Goal: Contribute content

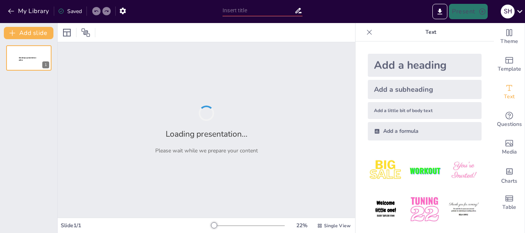
type input "Чим небезпечне радіоактивне випромінювання?"
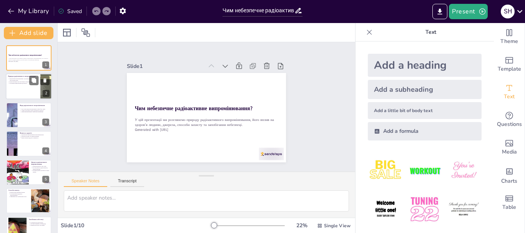
click at [26, 85] on div at bounding box center [29, 87] width 46 height 26
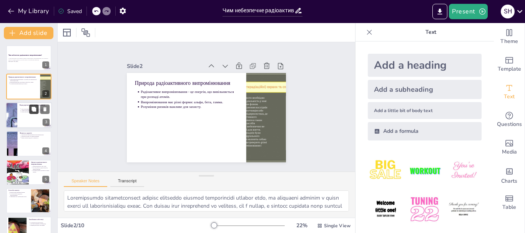
click at [32, 106] on button at bounding box center [33, 109] width 9 height 9
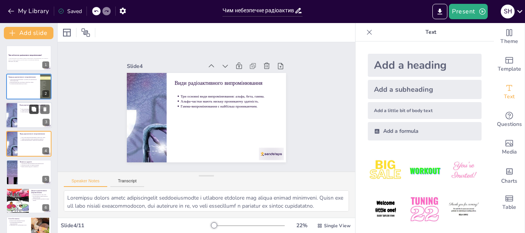
scroll to position [8, 0]
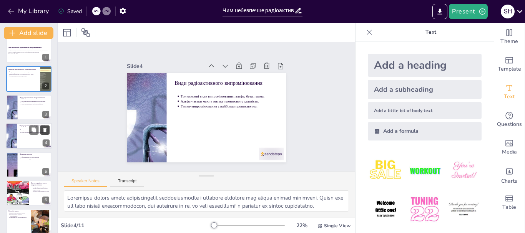
click at [45, 131] on icon at bounding box center [44, 130] width 3 height 4
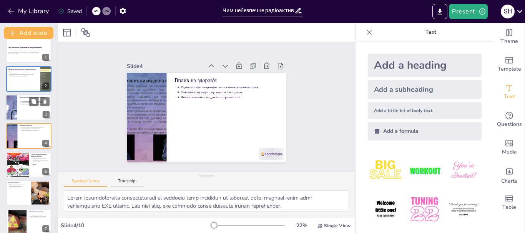
click at [26, 118] on div at bounding box center [29, 108] width 46 height 26
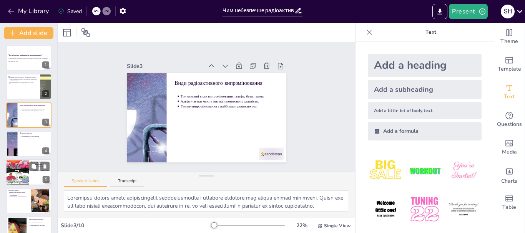
click at [17, 163] on div at bounding box center [17, 172] width 40 height 26
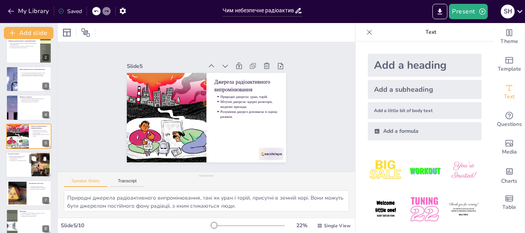
click at [13, 168] on div at bounding box center [29, 165] width 46 height 26
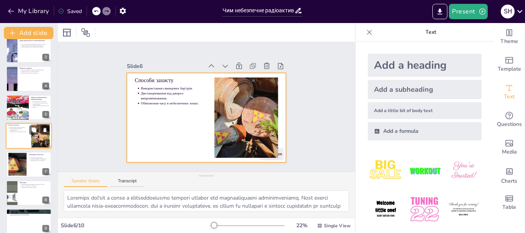
scroll to position [101, 0]
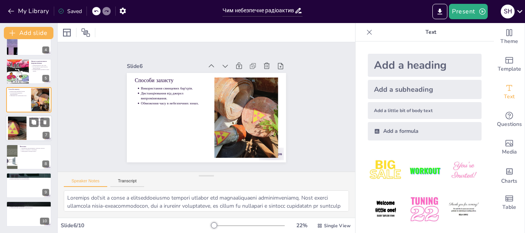
click at [15, 134] on div at bounding box center [18, 128] width 42 height 23
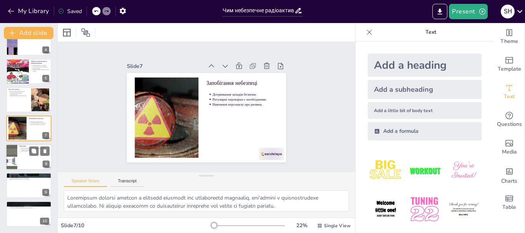
click at [23, 161] on div at bounding box center [29, 157] width 46 height 26
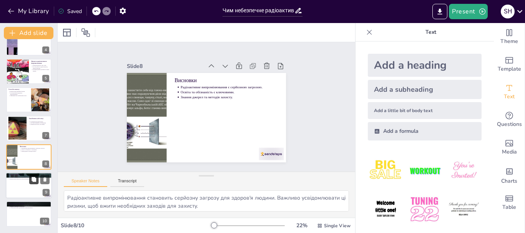
click at [30, 184] on button at bounding box center [33, 179] width 9 height 9
type textarea "Звернення до спеціалізованих джерел є важливим для отримання глибшого розуміння…"
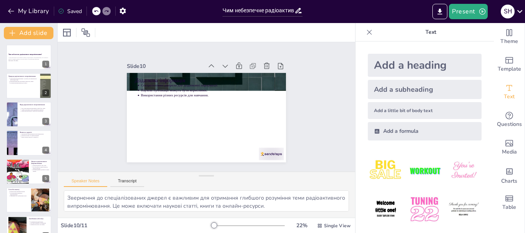
scroll to position [0, 0]
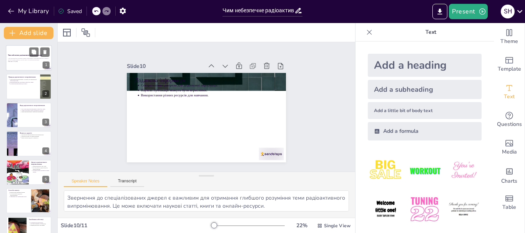
click at [15, 58] on p "У цій презентації ми розглянемо природу радіоактивного випромінювання, його впл…" at bounding box center [29, 59] width 42 height 3
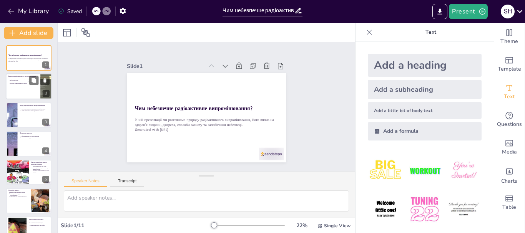
click at [20, 85] on div at bounding box center [29, 87] width 46 height 26
type textarea "Loremipsumdo sitametconsect adipisc elitseddo eiusmod temporincidi utlabor etdo…"
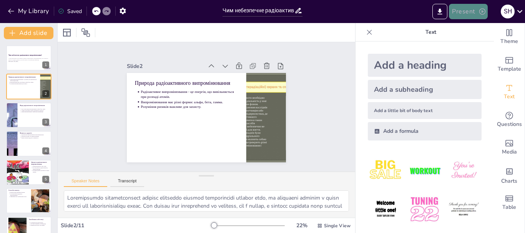
click at [474, 15] on button "Present" at bounding box center [468, 11] width 38 height 15
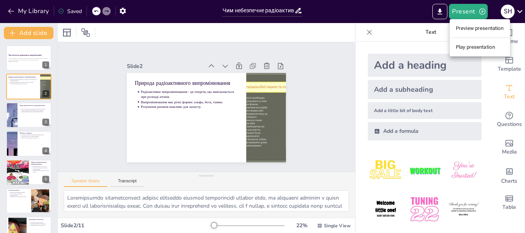
click at [443, 11] on div at bounding box center [262, 116] width 525 height 233
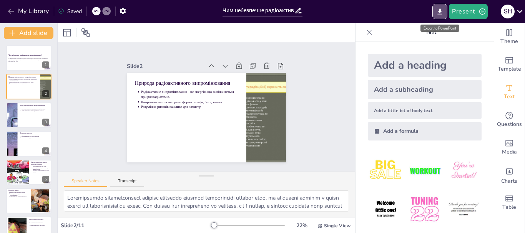
click at [443, 11] on icon "Export to PowerPoint" at bounding box center [440, 12] width 8 height 8
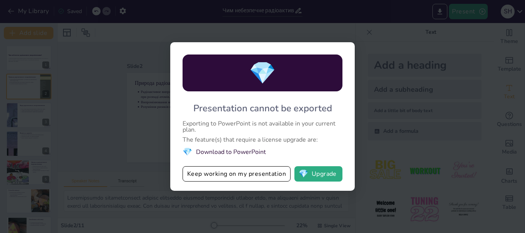
click at [120, 131] on div "💎 Presentation cannot be exported Exporting to PowerPoint is not available in y…" at bounding box center [262, 116] width 525 height 233
click at [351, 154] on div "💎 Presentation cannot be exported Exporting to PowerPoint is not available in y…" at bounding box center [262, 116] width 184 height 149
click at [328, 177] on button "💎 Upgrade" at bounding box center [318, 173] width 48 height 15
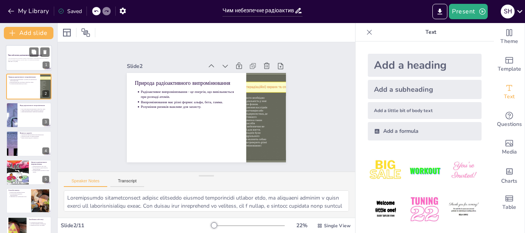
click at [39, 55] on div at bounding box center [39, 51] width 20 height 9
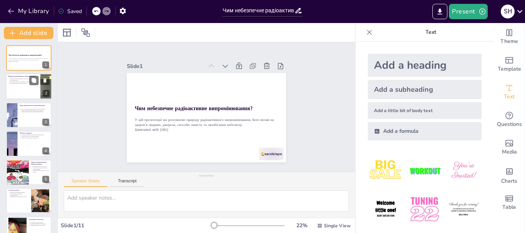
click at [10, 83] on p "Розуміння ризиків важливе для захисту." at bounding box center [24, 84] width 28 height 2
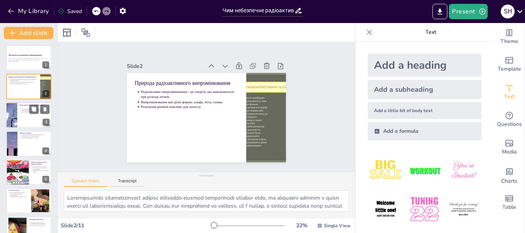
click at [14, 122] on div at bounding box center [12, 115] width 58 height 26
type textarea "Loremipsu dolors ametc adipiscingelit seddoeiusmodte i utlabore etdolore mag al…"
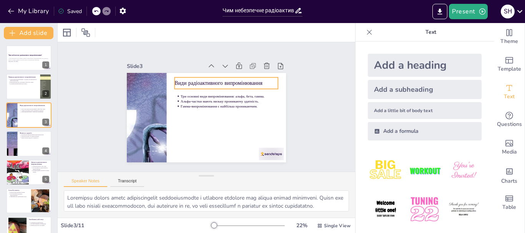
click at [216, 83] on p "Види радіоактивного випромінювання" at bounding box center [229, 85] width 104 height 18
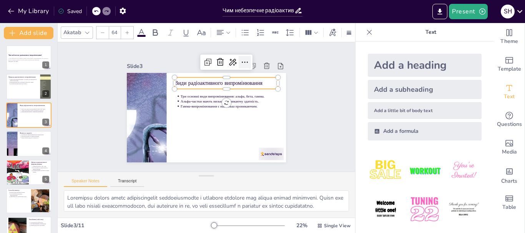
click at [244, 61] on icon at bounding box center [249, 66] width 10 height 10
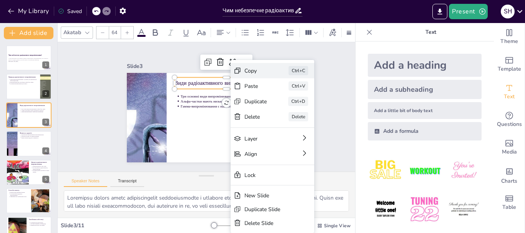
click at [301, 119] on div "Copy" at bounding box center [312, 124] width 23 height 10
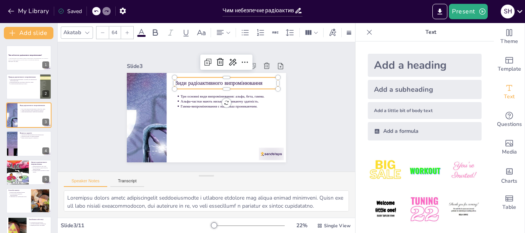
click at [204, 77] on p "Види радіоактивного випромінювання" at bounding box center [229, 85] width 104 height 18
click at [204, 78] on p "Види радіоактивного випромінювання" at bounding box center [229, 85] width 104 height 18
click at [204, 78] on p "Види радіоактивного випромінювання" at bounding box center [232, 90] width 101 height 39
click at [216, 79] on p "Види радіоактивного випромінювання" at bounding box center [235, 118] width 39 height 101
click at [204, 79] on p "Види радіоактивного випромінювання" at bounding box center [230, 87] width 103 height 29
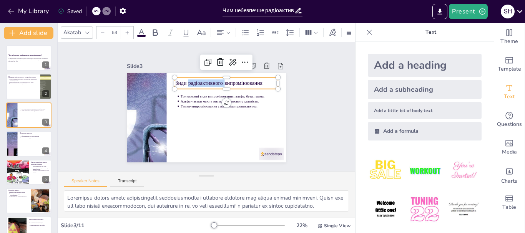
click at [204, 79] on p "Види радіоактивного випромінювання" at bounding box center [229, 85] width 104 height 18
click at [204, 79] on p "Види радіоактивного випромінювання" at bounding box center [232, 90] width 101 height 39
click at [204, 80] on p "Види радіоактивного випромінювання" at bounding box center [225, 83] width 103 height 7
click at [204, 79] on p "Види радіоактивного випромінювання" at bounding box center [229, 85] width 104 height 18
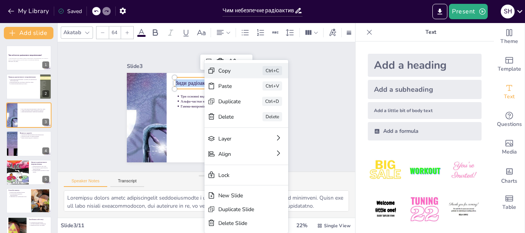
click at [261, 111] on div "Copy Ctrl+C" at bounding box center [303, 123] width 85 height 24
